Goal: Task Accomplishment & Management: Complete application form

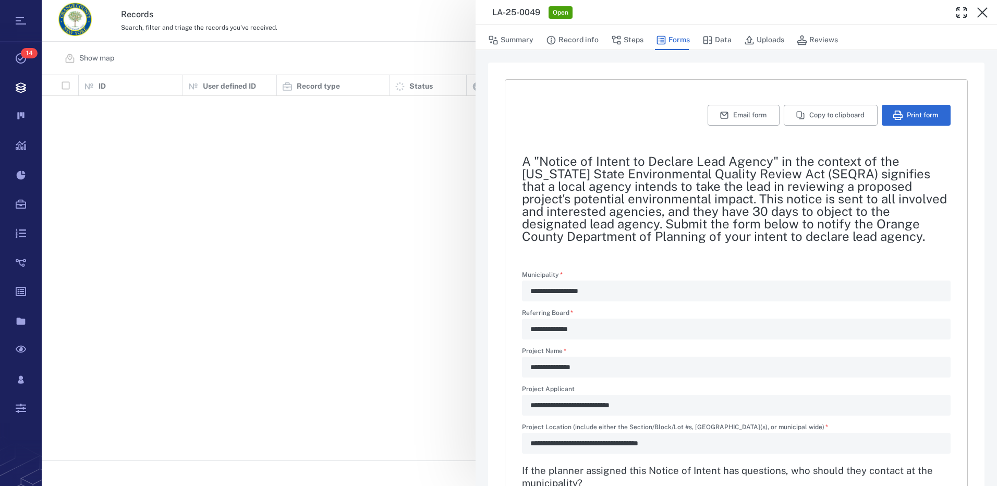
type textarea "*"
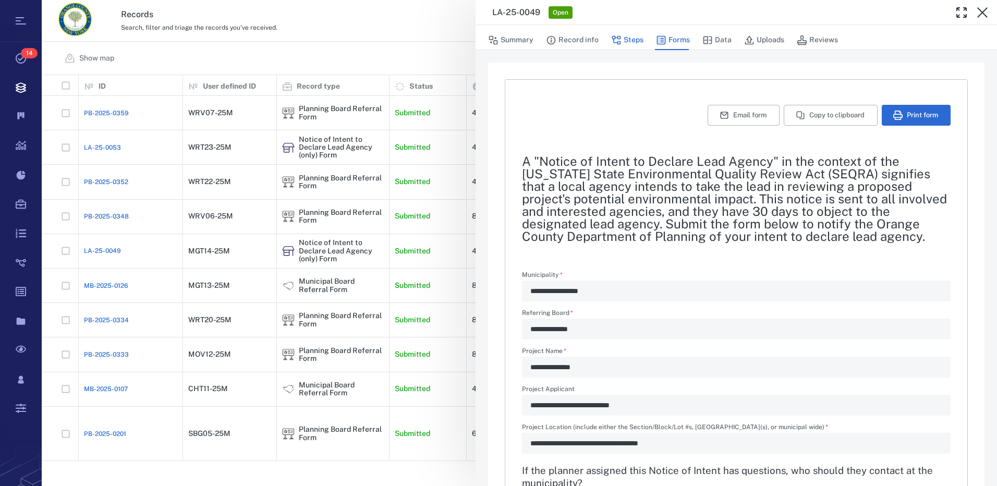
click at [626, 42] on button "Steps" at bounding box center [627, 40] width 32 height 20
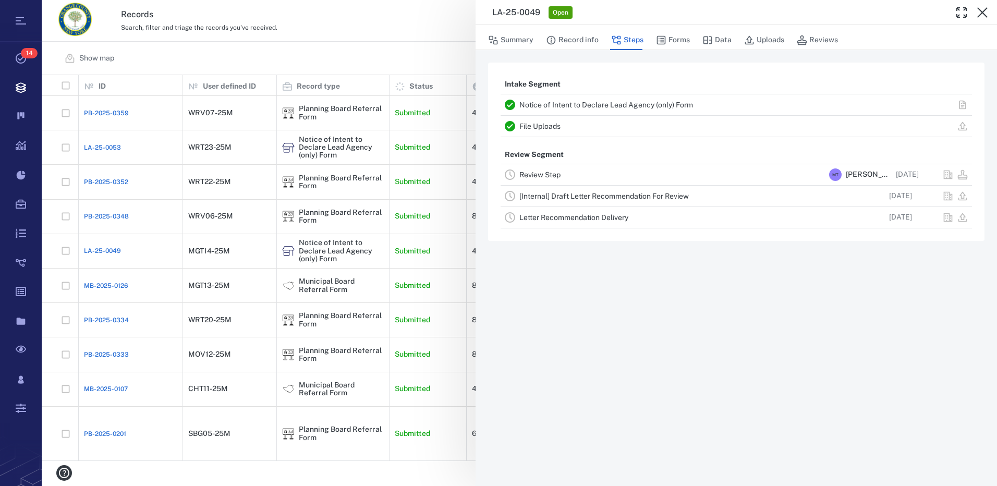
click at [550, 176] on link "Review Step" at bounding box center [539, 174] width 41 height 8
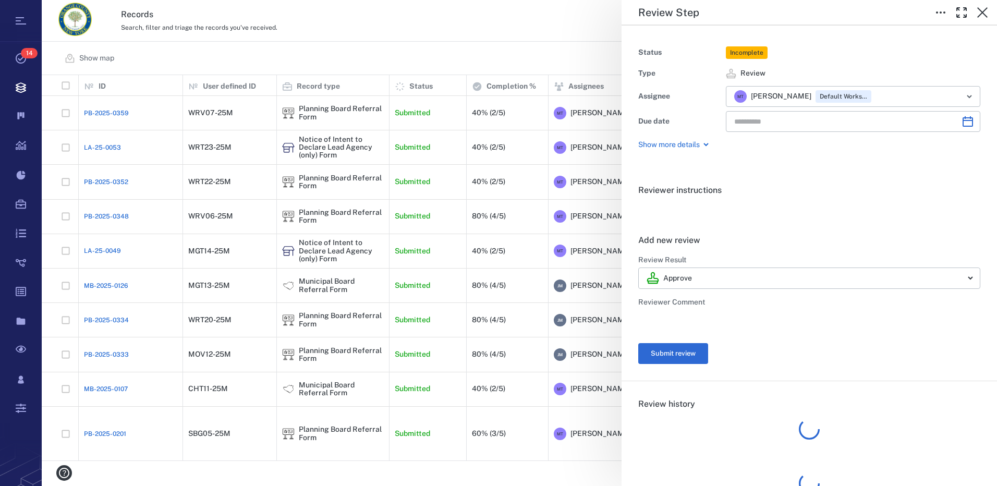
type input "**********"
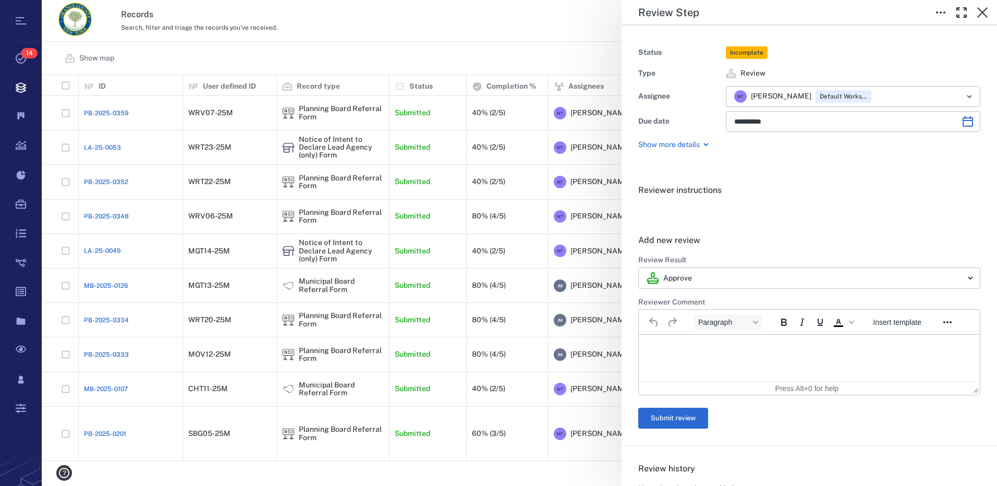
click at [702, 341] on html at bounding box center [809, 348] width 341 height 26
click at [692, 420] on button "Submit review" at bounding box center [673, 418] width 70 height 21
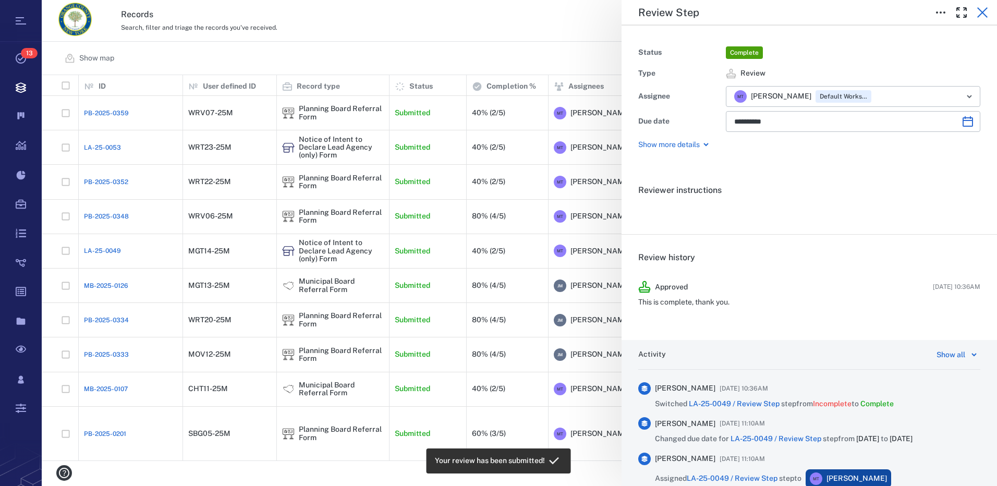
click at [985, 13] on icon "button" at bounding box center [982, 12] width 13 height 13
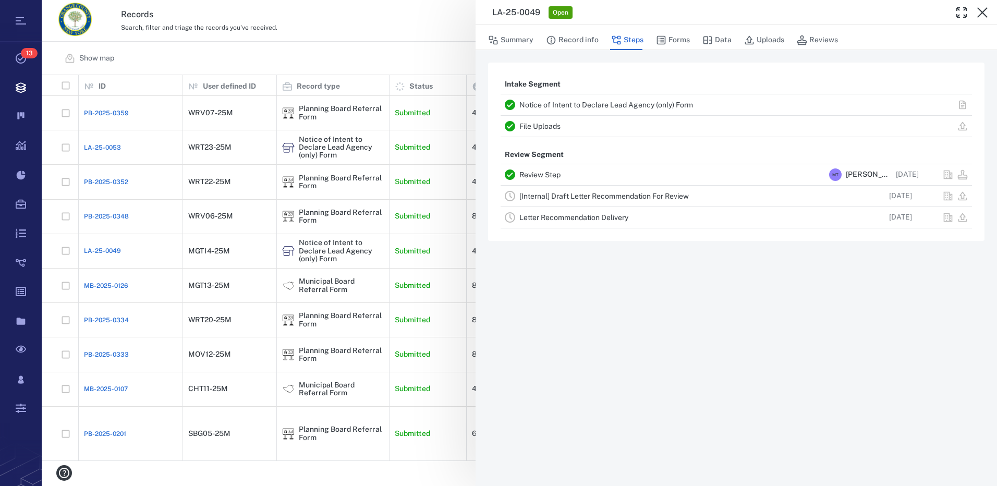
click at [590, 197] on link "[Internal] Draft Letter Recommendation For Review" at bounding box center [603, 196] width 169 height 8
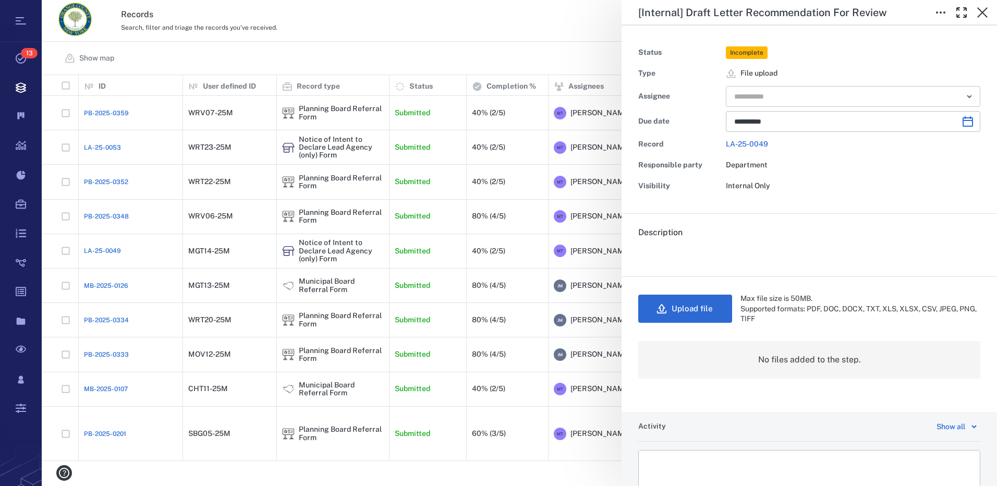
click at [967, 97] on icon "Open" at bounding box center [969, 96] width 4 height 2
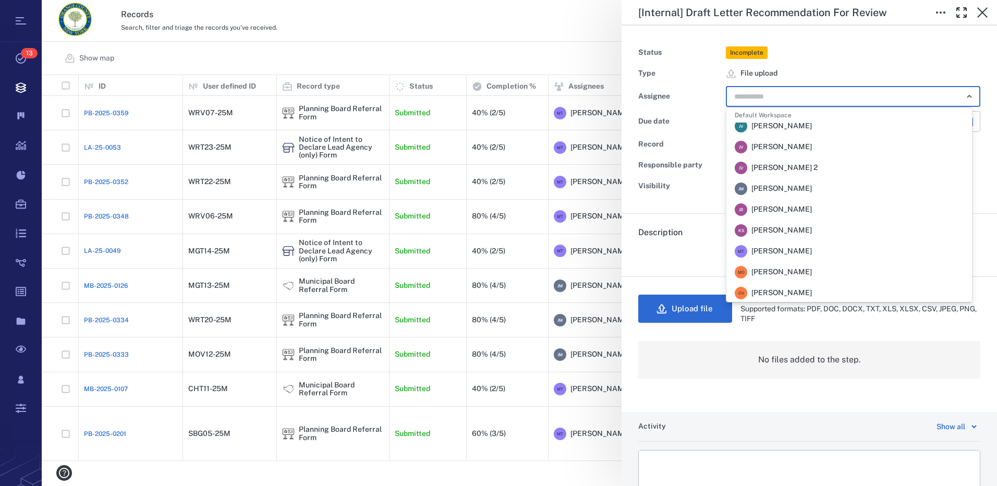
scroll to position [156, 0]
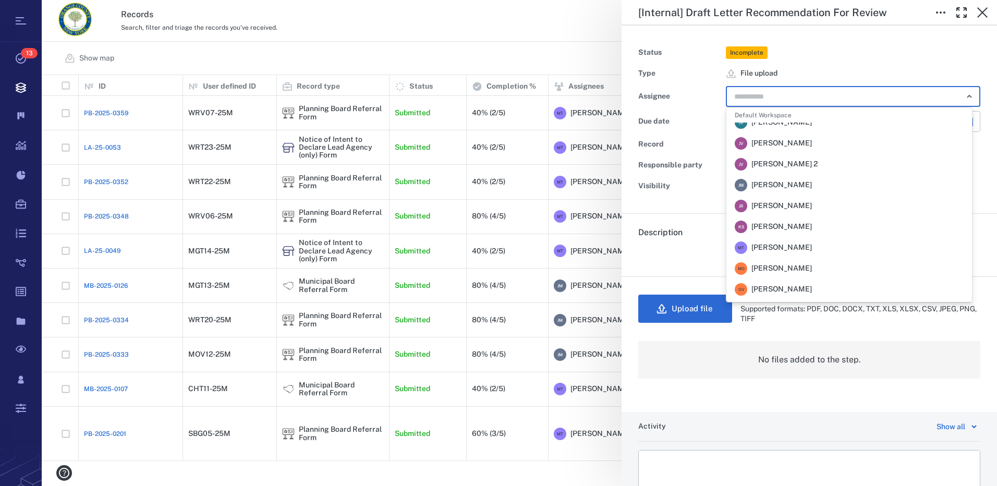
click at [782, 185] on span "[PERSON_NAME]" at bounding box center [781, 185] width 60 height 10
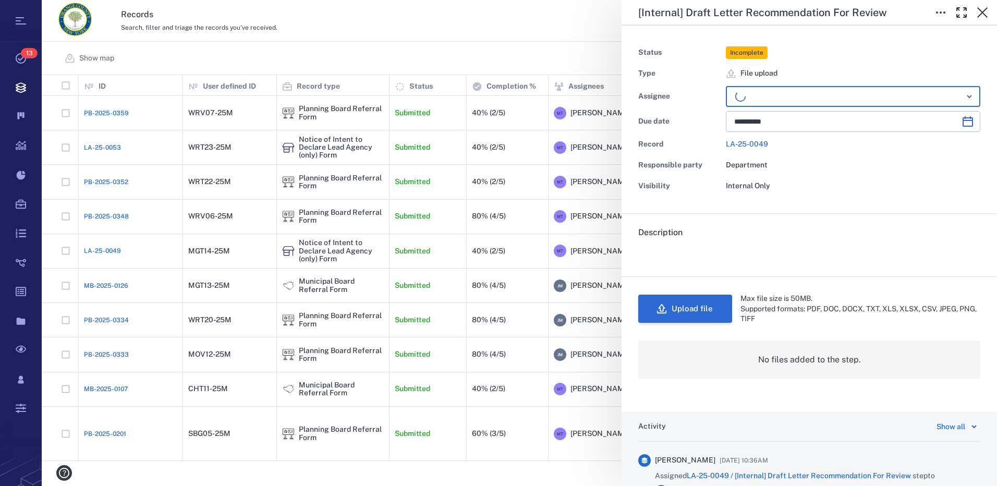
click at [690, 311] on button "Upload file" at bounding box center [685, 309] width 94 height 28
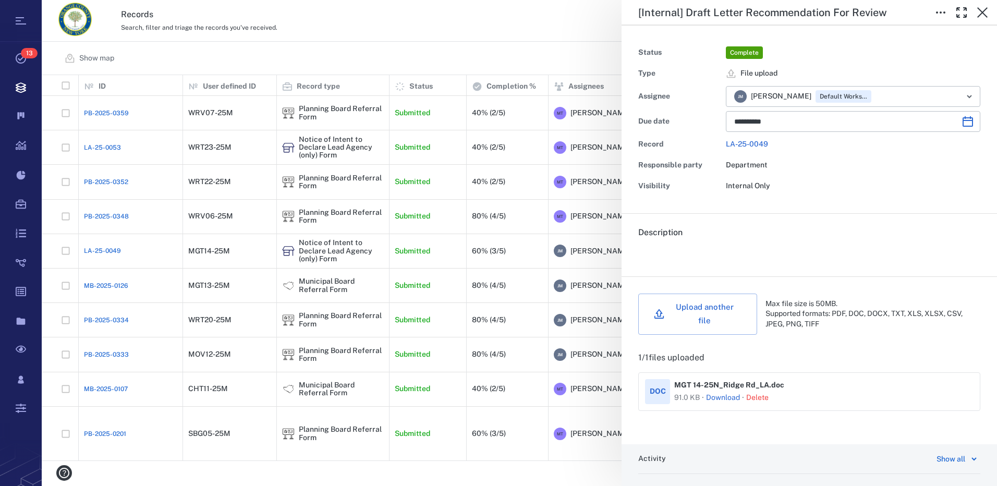
drag, startPoint x: 980, startPoint y: 10, endPoint x: 41, endPoint y: 8, distance: 939.3
click at [980, 10] on icon "button" at bounding box center [982, 12] width 10 height 10
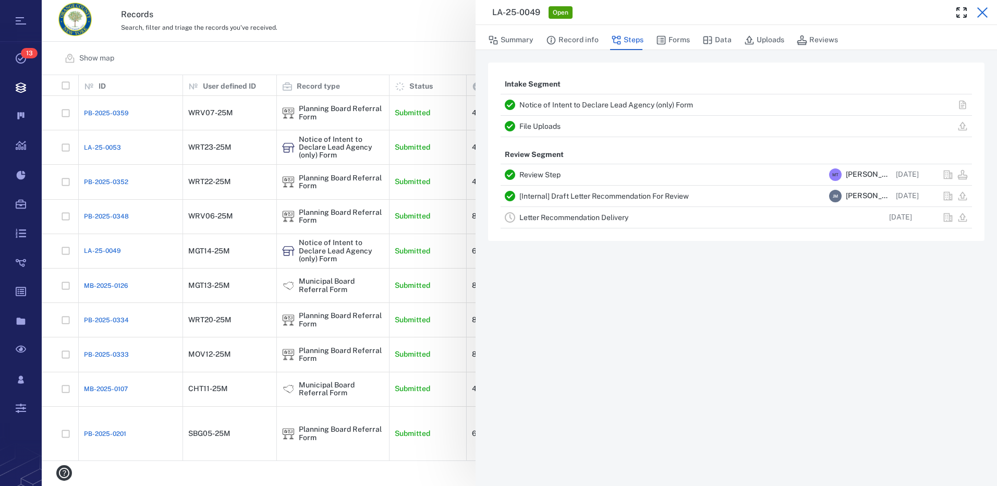
click at [982, 14] on icon "button" at bounding box center [982, 12] width 10 height 10
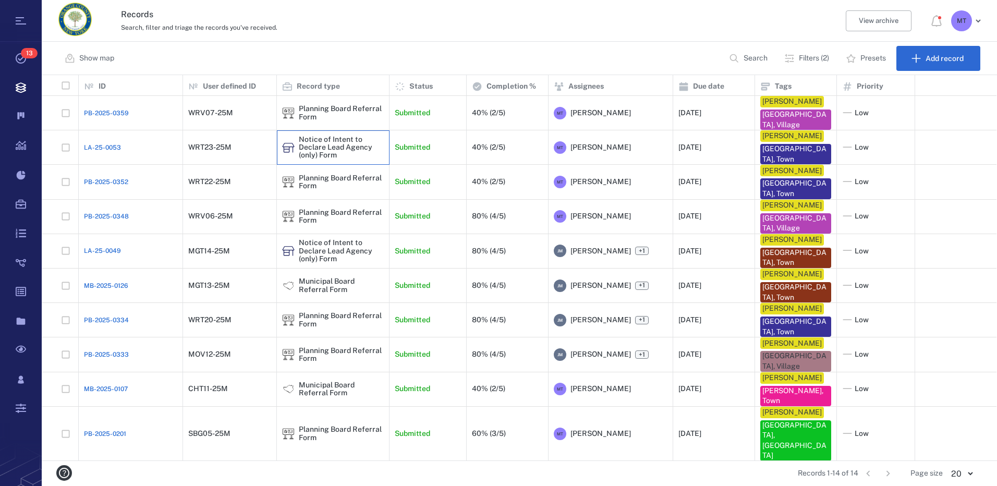
click at [315, 146] on div "Notice of Intent to Declare Lead Agency (only) Form" at bounding box center [341, 148] width 85 height 24
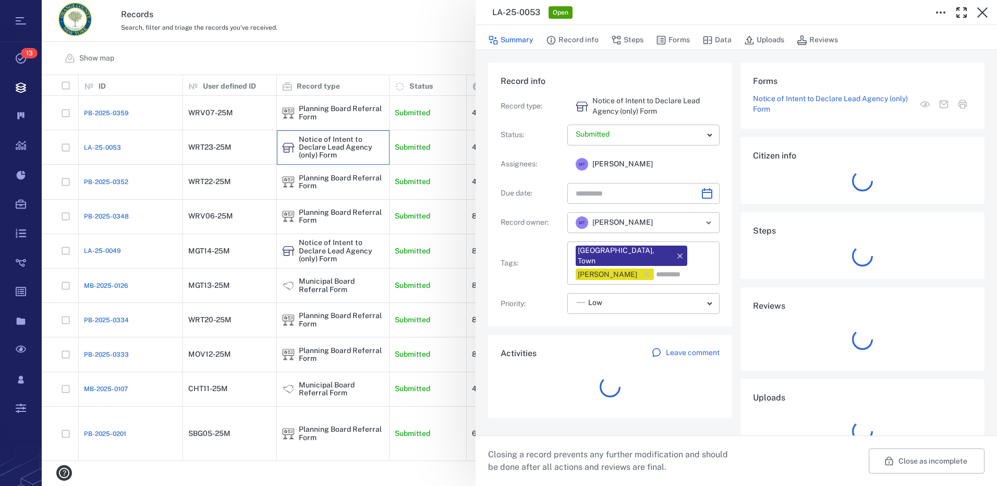
type input "**********"
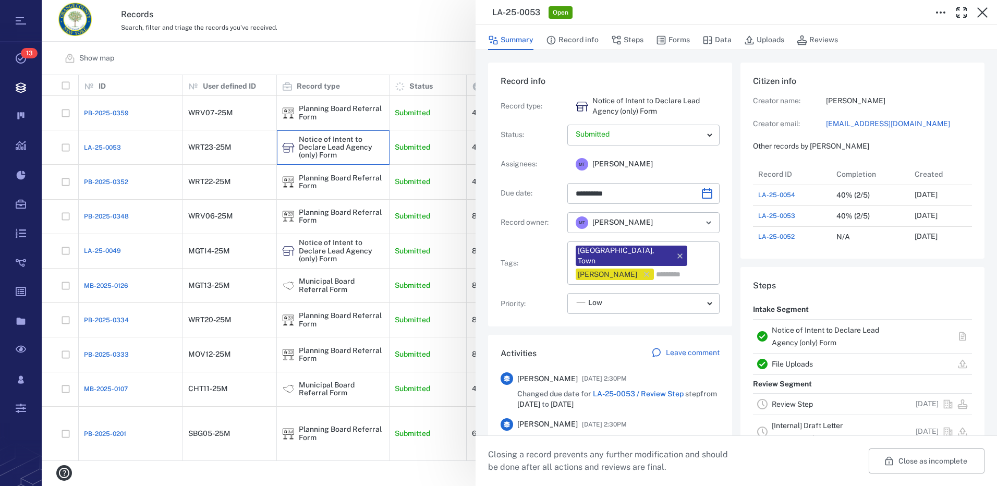
scroll to position [8, 8]
click at [676, 39] on button "Forms" at bounding box center [673, 40] width 34 height 20
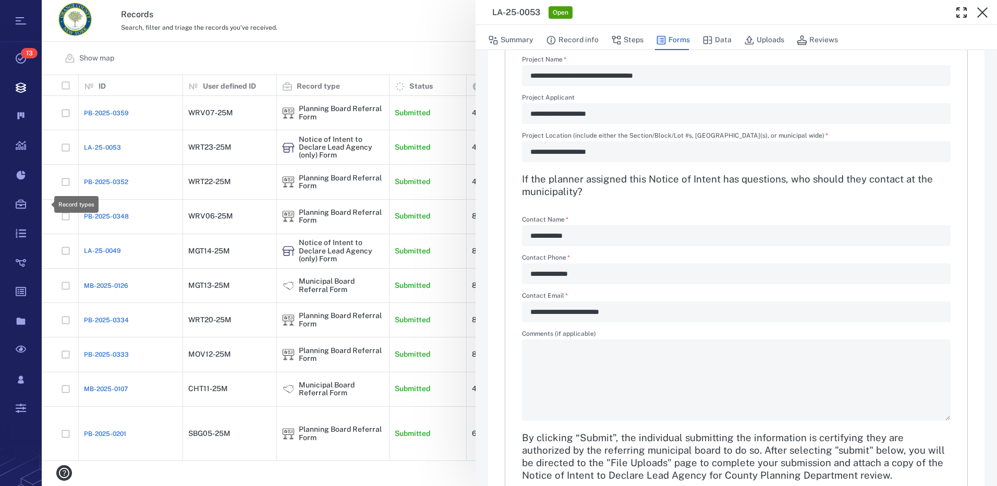
scroll to position [377, 947]
